Goal: Transaction & Acquisition: Purchase product/service

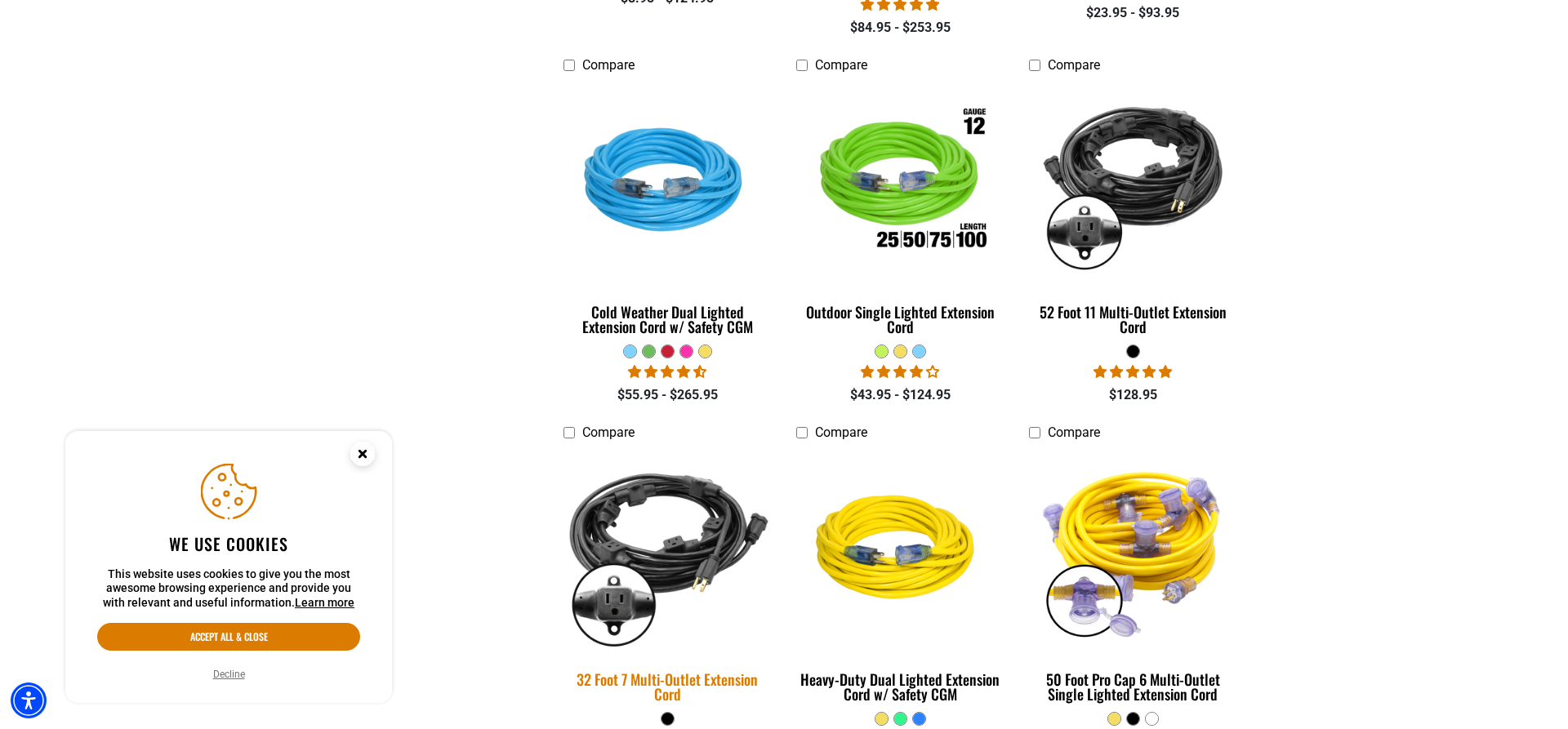
scroll to position [1332, 0]
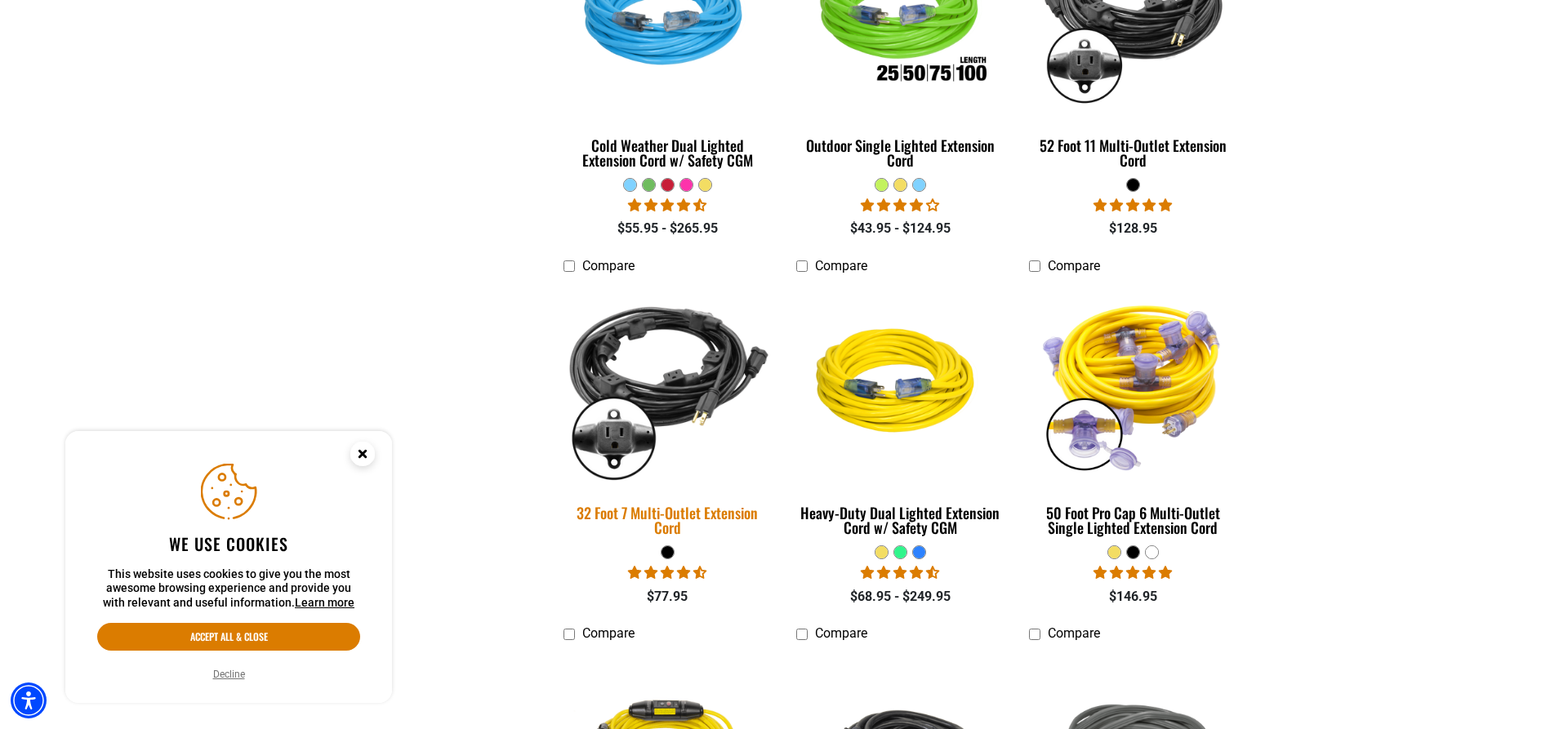
click at [630, 360] on img at bounding box center [668, 383] width 229 height 209
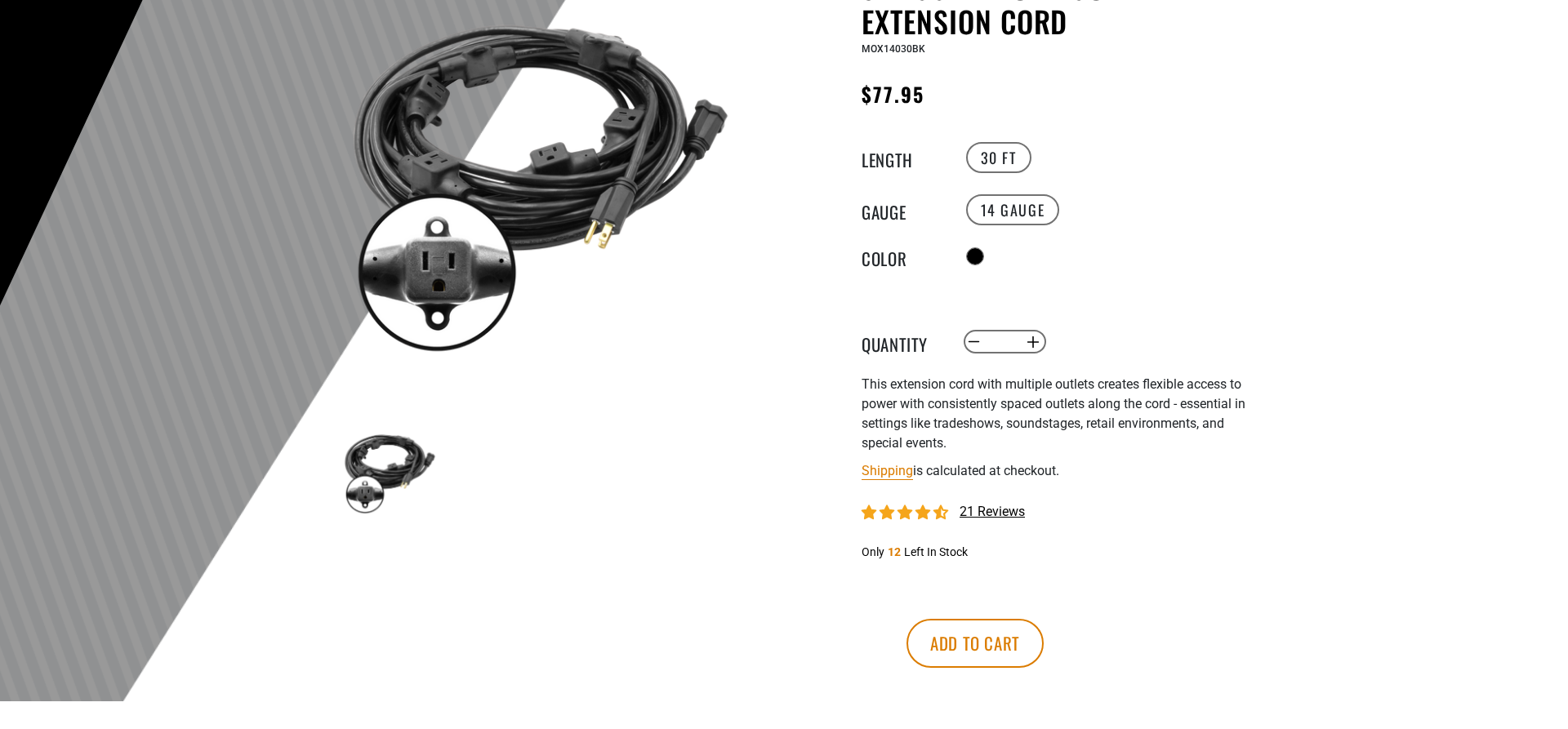
scroll to position [249, 0]
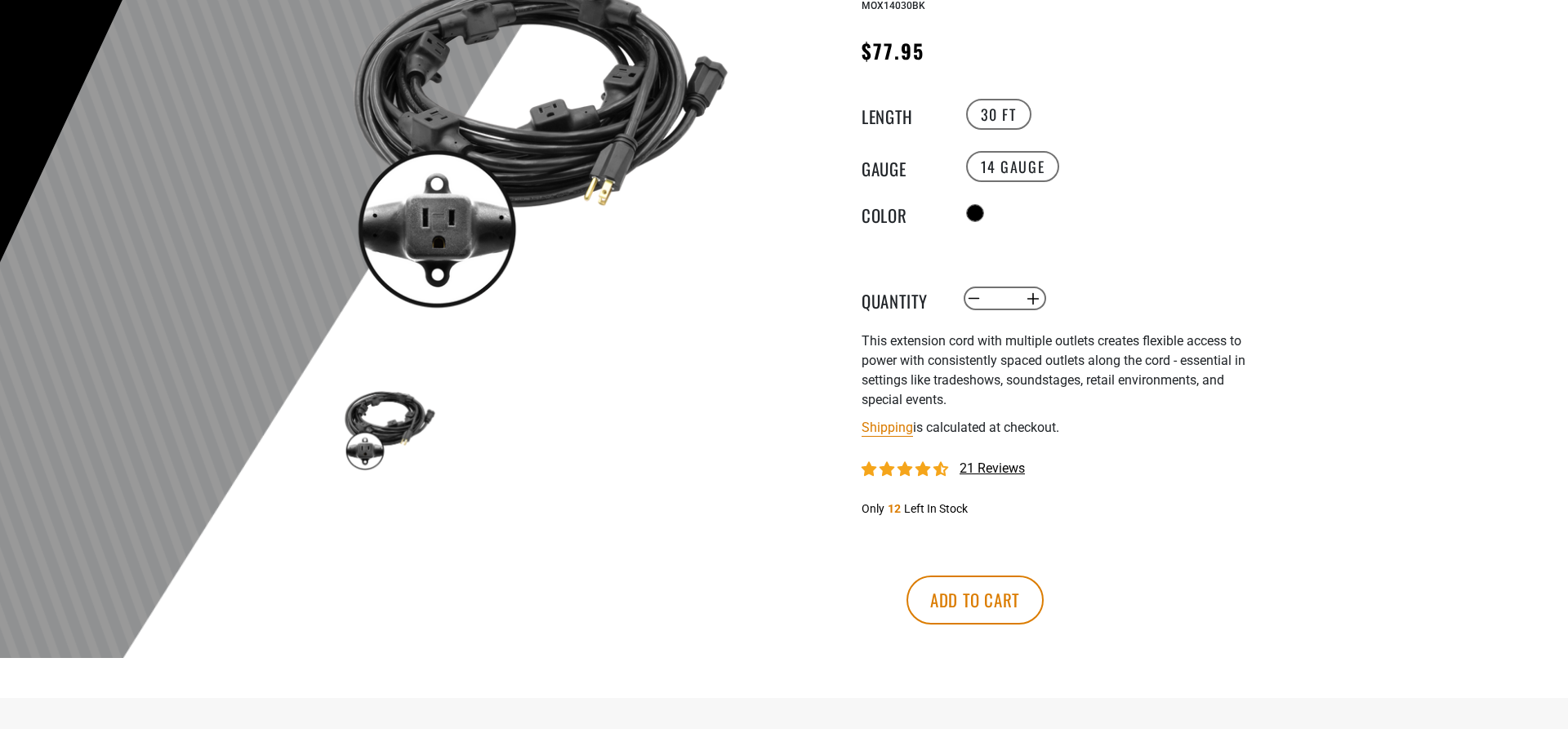
click at [597, 148] on img at bounding box center [539, 126] width 393 height 393
click at [361, 434] on img at bounding box center [390, 425] width 95 height 95
click at [462, 225] on img at bounding box center [539, 126] width 393 height 393
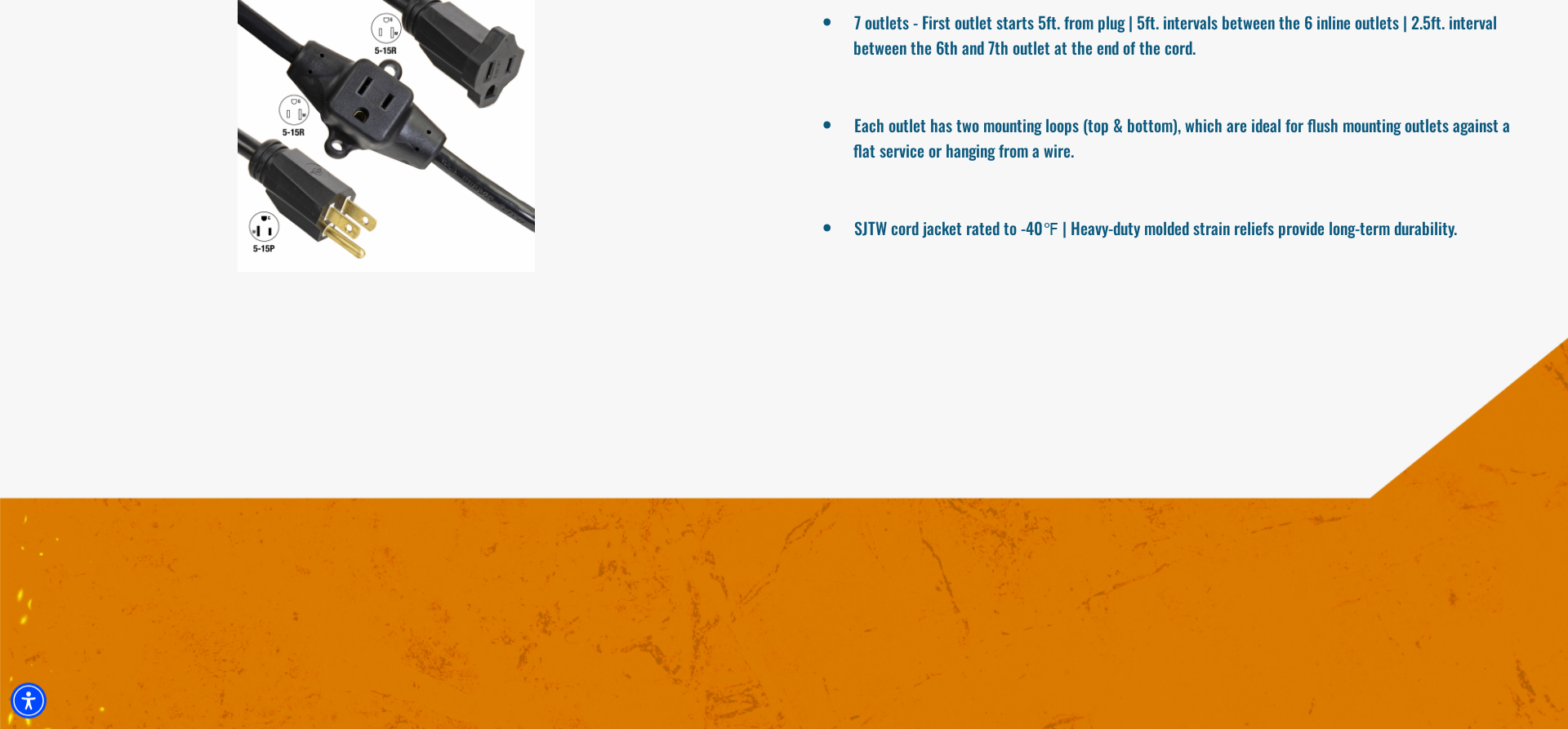
scroll to position [1499, 0]
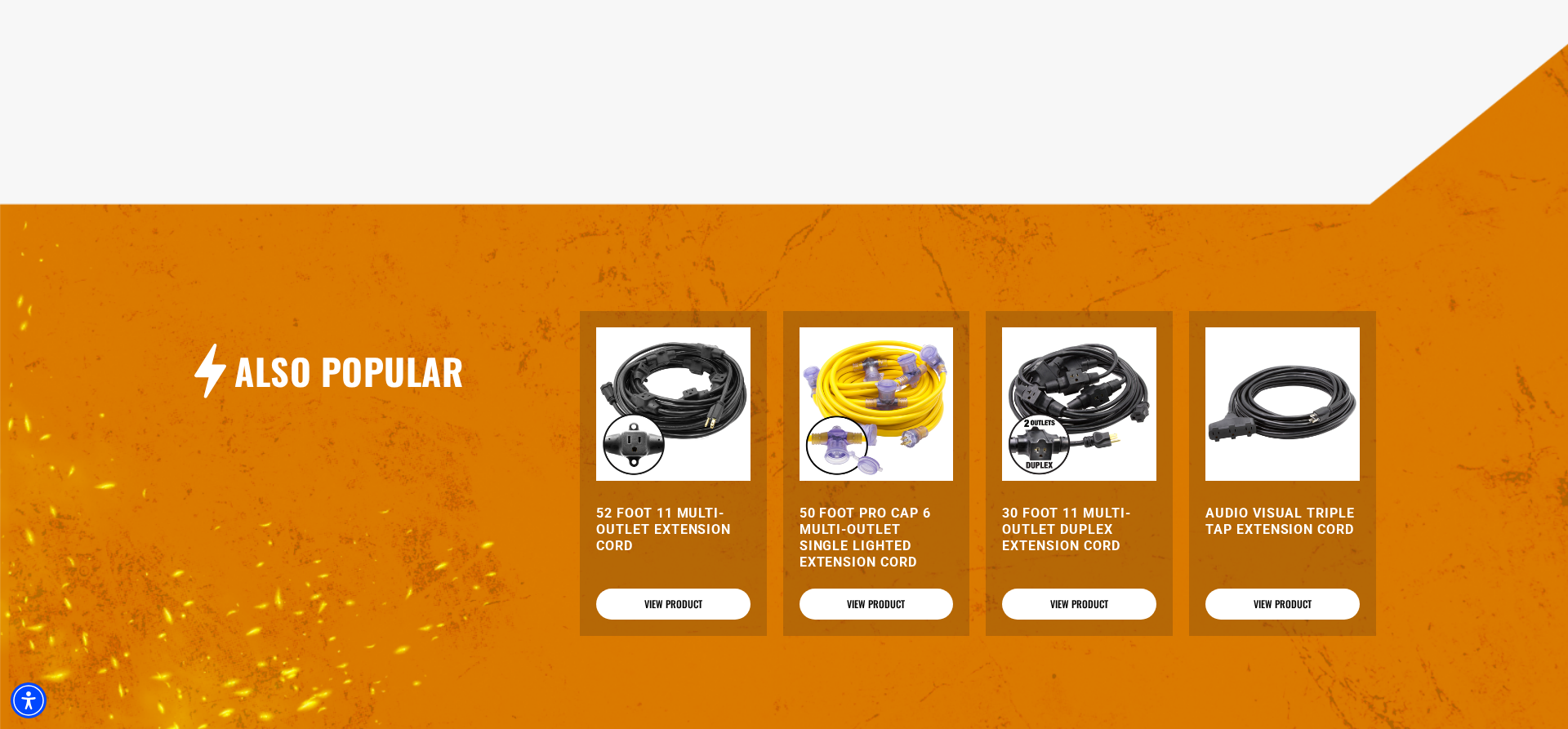
click at [1042, 471] on img at bounding box center [1079, 404] width 155 height 154
